Goal: Check status: Check status

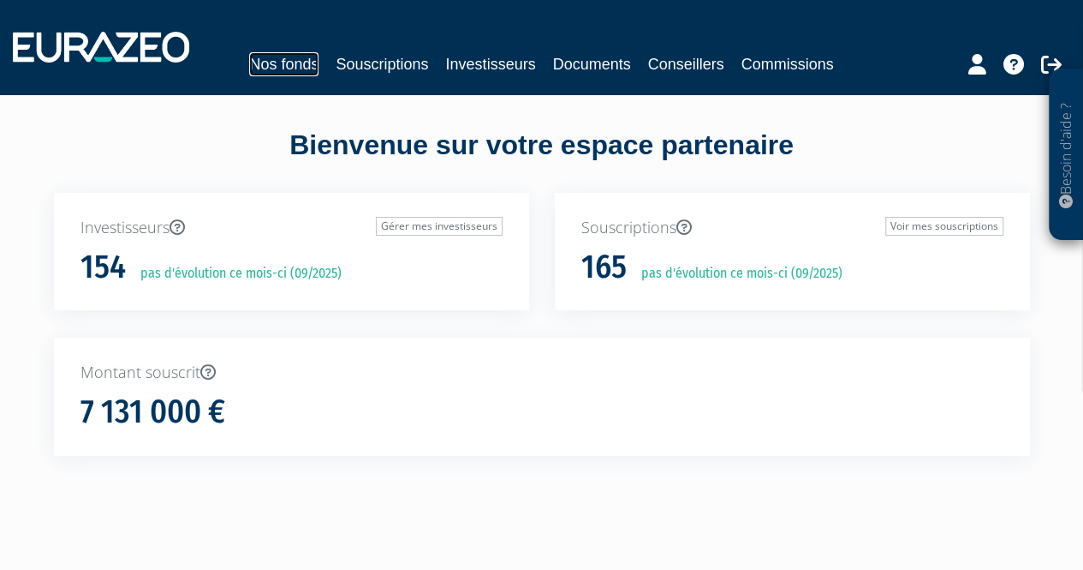
click at [294, 63] on link "Nos fonds" at bounding box center [283, 64] width 69 height 24
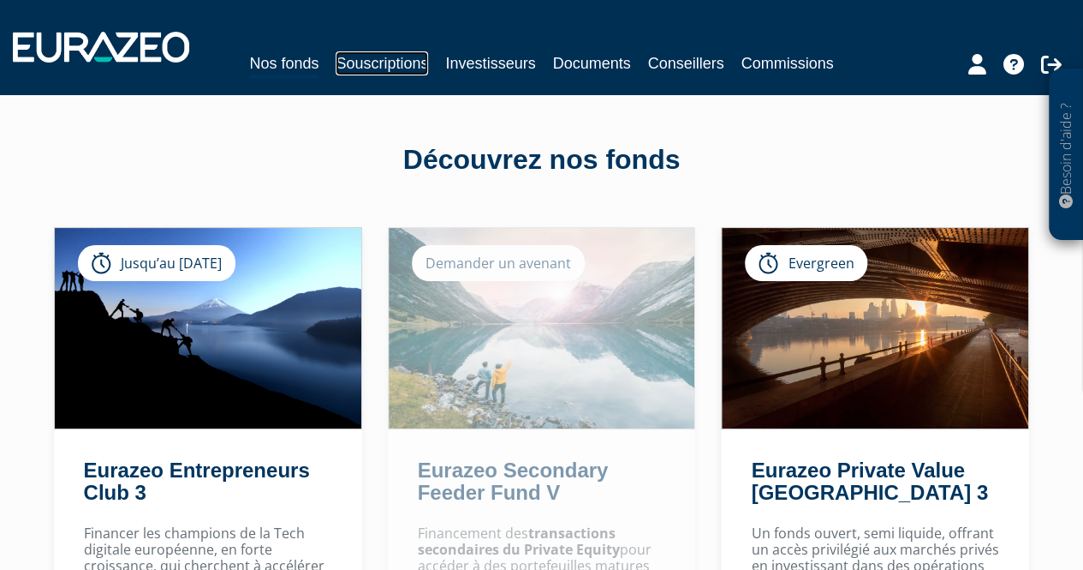
click at [387, 63] on link "Souscriptions" at bounding box center [382, 63] width 92 height 24
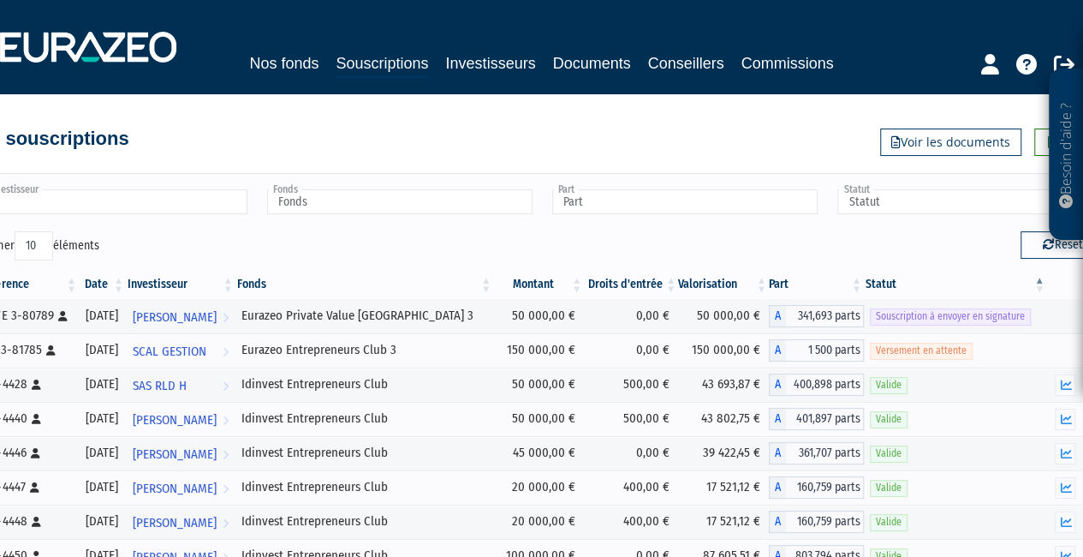
click at [157, 206] on input "text" at bounding box center [114, 201] width 265 height 25
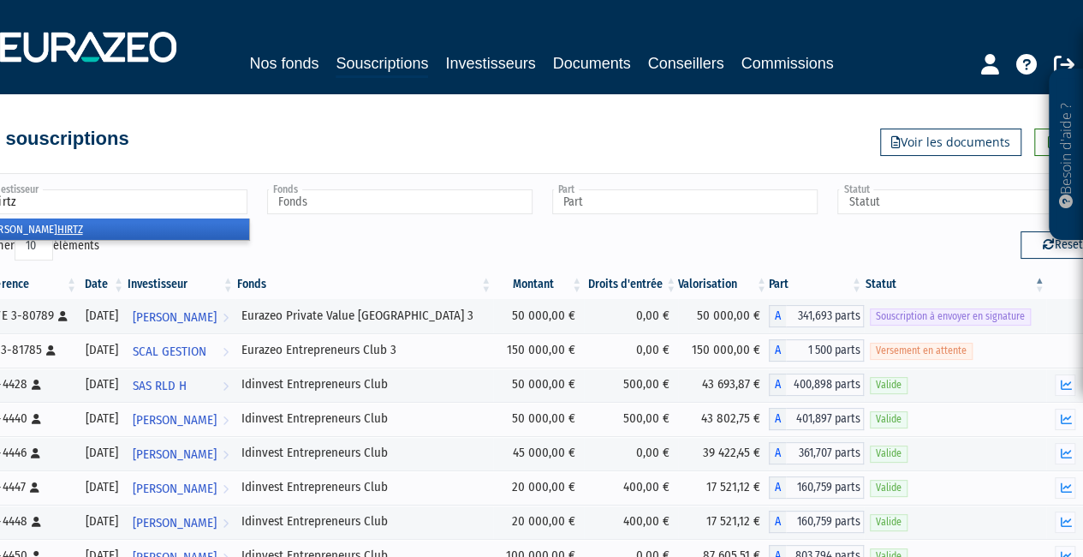
type input "hirtz"
click at [81, 224] on li "Delphine HIRTZ" at bounding box center [114, 228] width 271 height 21
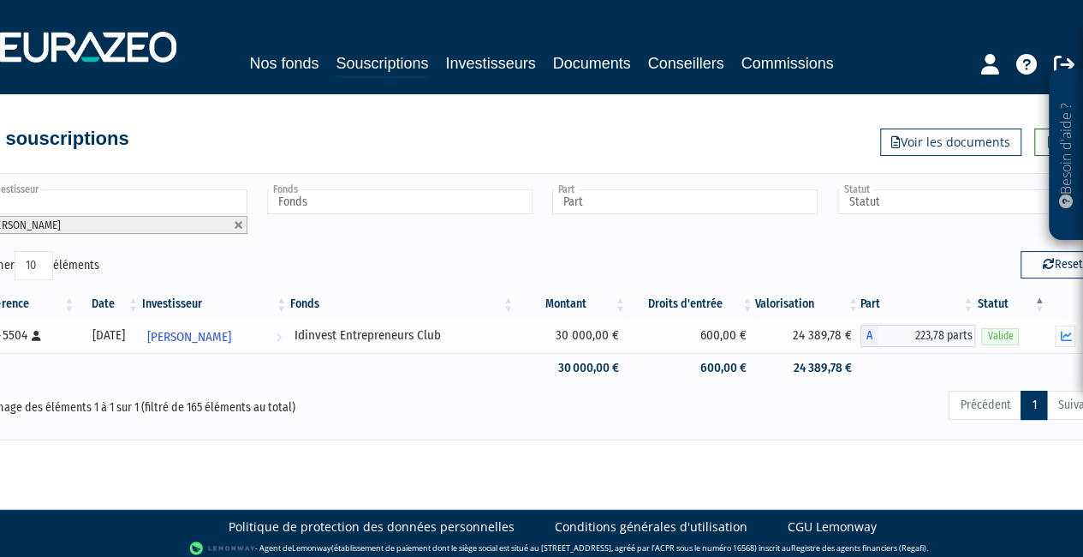
click at [819, 336] on td "24 389,78 €" at bounding box center [807, 336] width 105 height 34
click at [817, 336] on td "24 389,78 €" at bounding box center [807, 336] width 105 height 34
click at [850, 397] on div "Précédent 1 Suivant" at bounding box center [781, 408] width 647 height 38
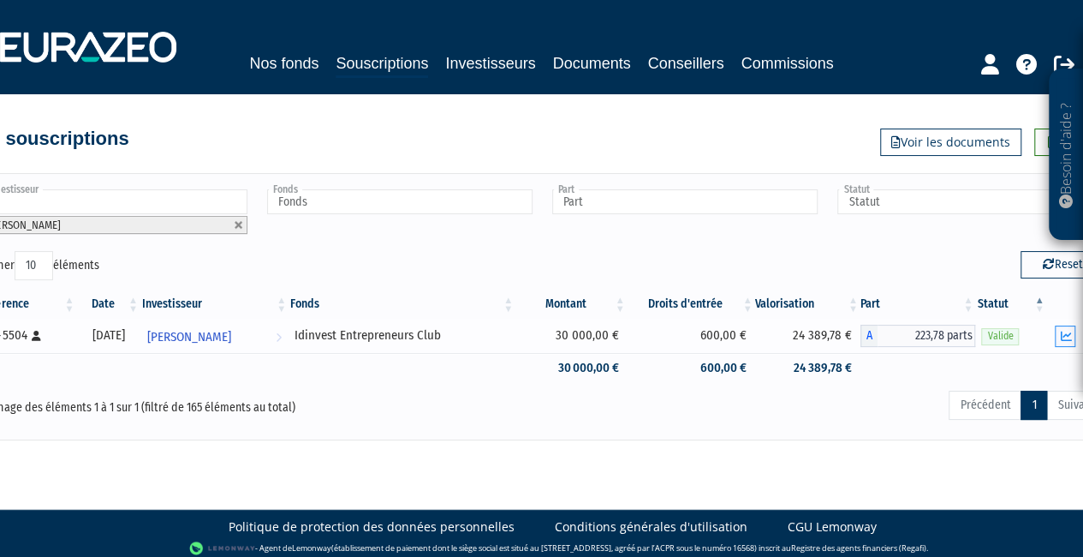
click at [1068, 333] on icon "button" at bounding box center [1065, 336] width 11 height 11
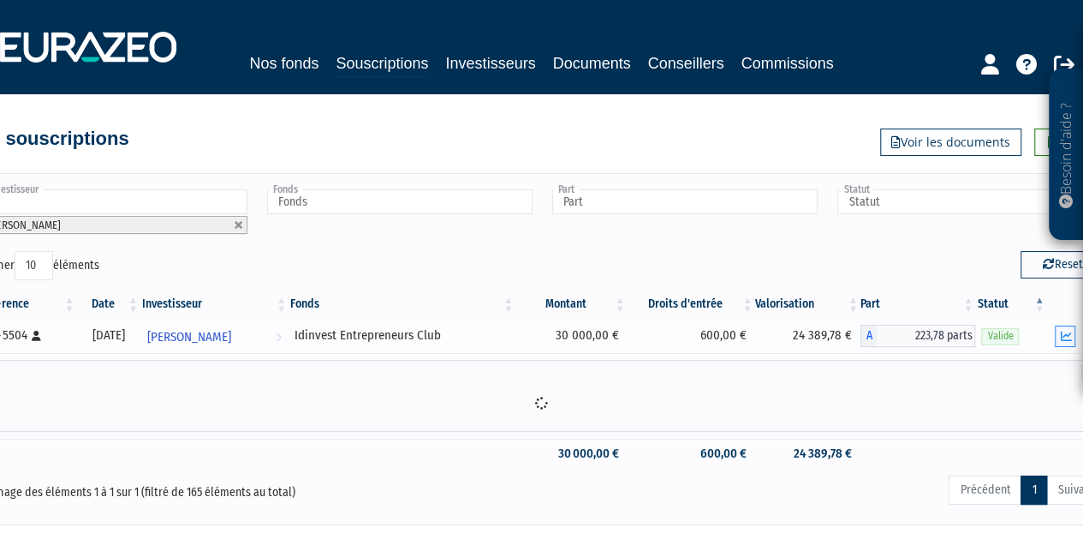
click at [1065, 336] on icon "button" at bounding box center [1065, 336] width 11 height 11
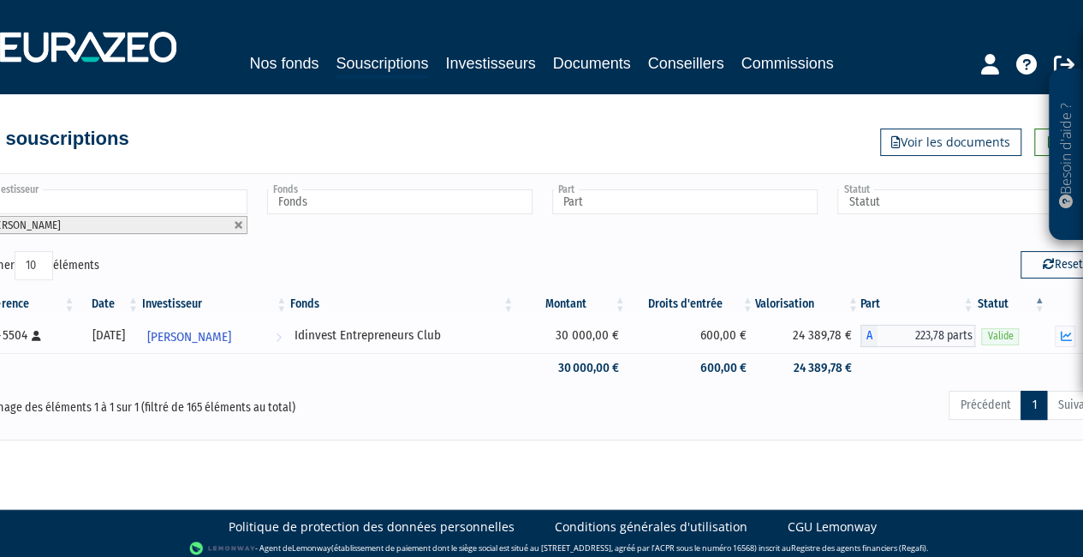
click at [1077, 337] on div at bounding box center [1076, 335] width 47 height 21
click at [1071, 337] on icon "button" at bounding box center [1065, 336] width 11 height 11
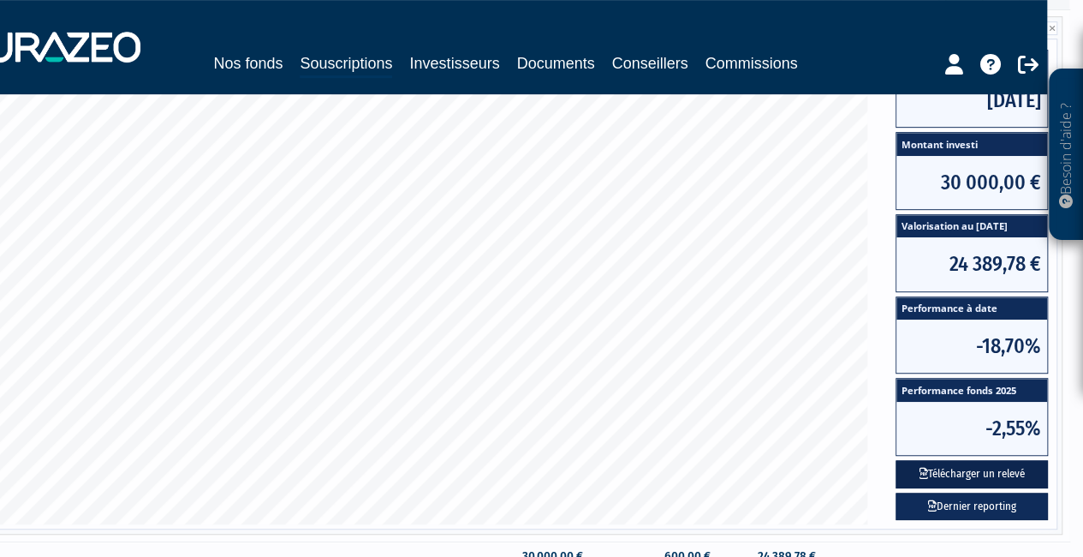
scroll to position [343, 36]
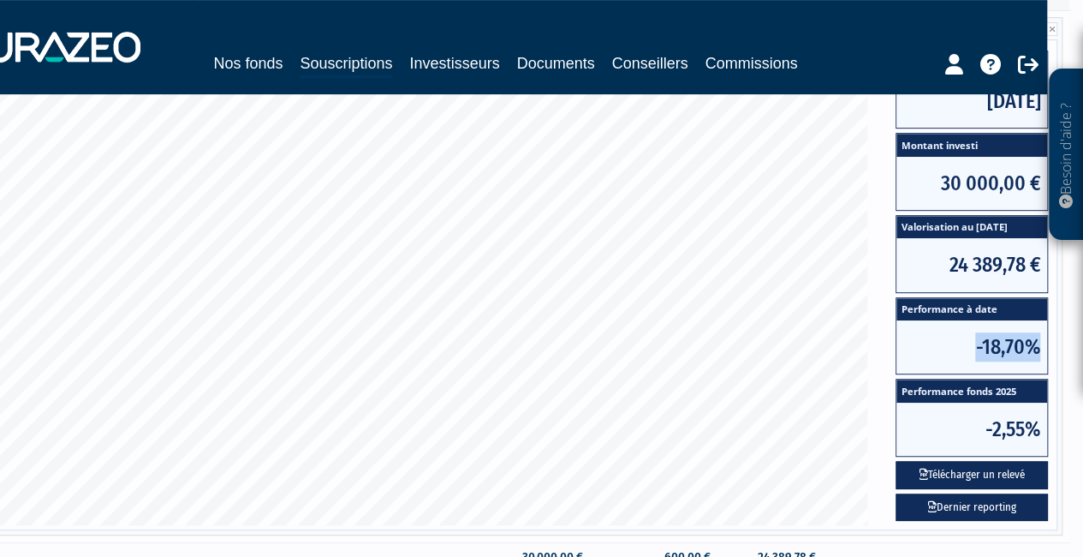
drag, startPoint x: 978, startPoint y: 345, endPoint x: 1042, endPoint y: 344, distance: 64.2
click at [1042, 344] on span "-18,70%" at bounding box center [972, 346] width 151 height 53
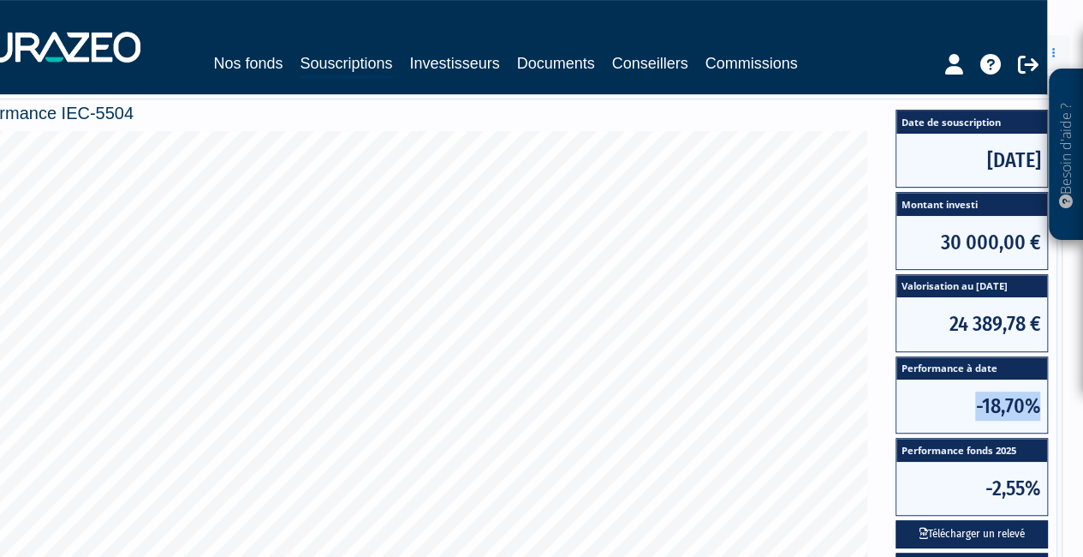
scroll to position [257, 36]
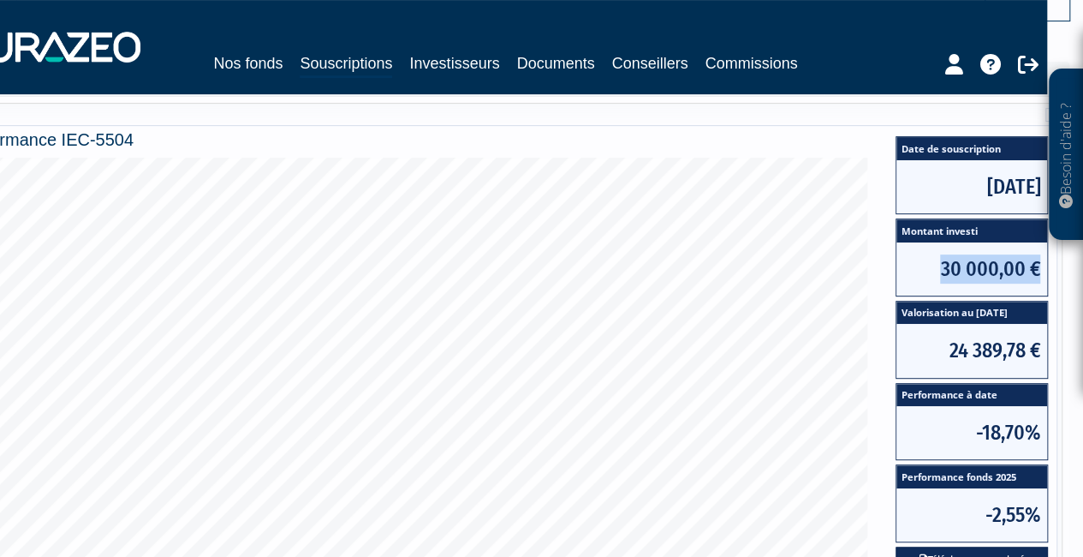
drag, startPoint x: 939, startPoint y: 263, endPoint x: 1037, endPoint y: 269, distance: 98.7
click at [1037, 269] on span "30 000,00 €" at bounding box center [972, 268] width 151 height 53
click at [1009, 352] on span "24 389,78 €" at bounding box center [972, 350] width 151 height 53
click at [1008, 352] on span "24 389,78 €" at bounding box center [972, 350] width 151 height 53
click at [1007, 352] on span "24 389,78 €" at bounding box center [972, 350] width 151 height 53
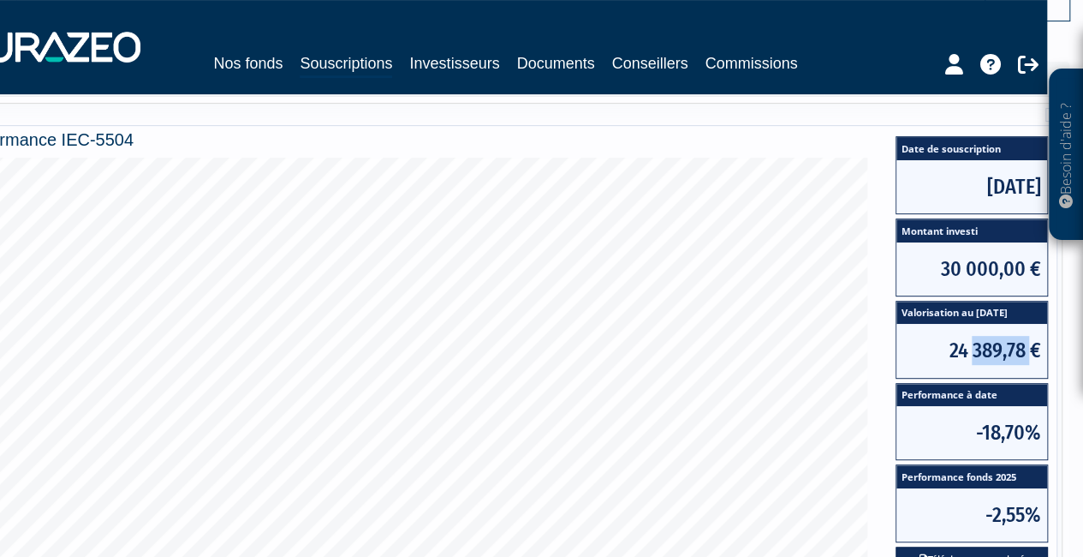
click at [1006, 352] on span "24 389,78 €" at bounding box center [972, 350] width 151 height 53
